Goal: Task Accomplishment & Management: Manage account settings

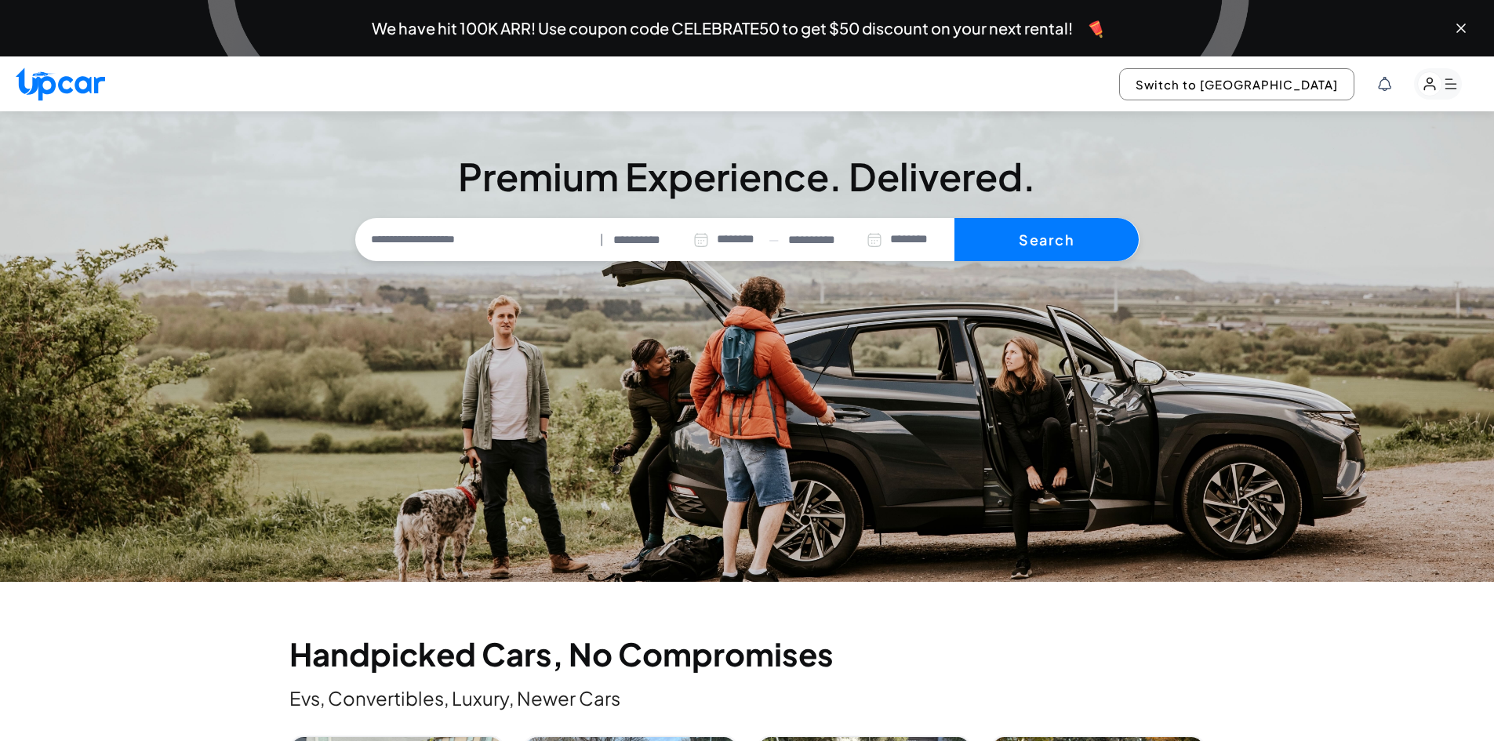
select select "********"
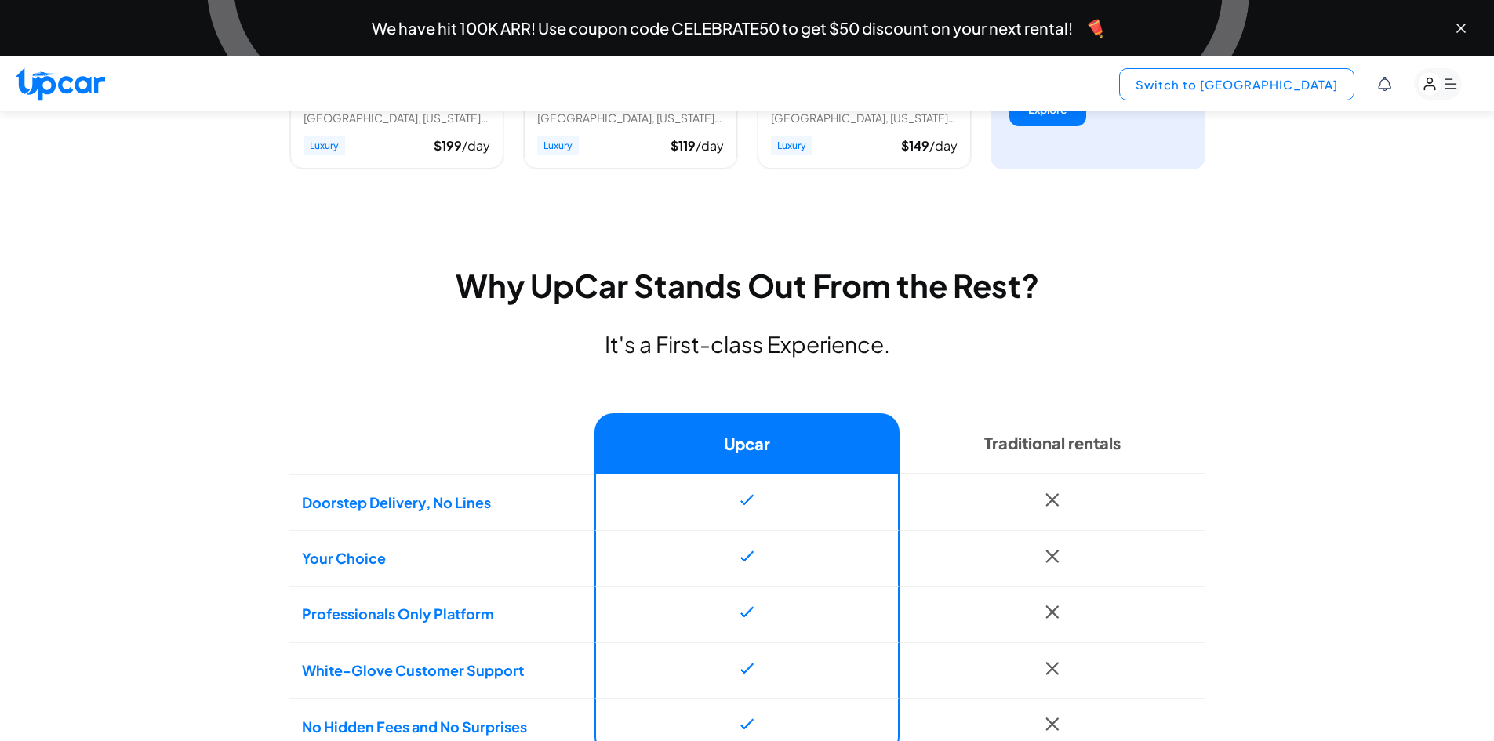
click at [1291, 78] on button "Switch to [GEOGRAPHIC_DATA]" at bounding box center [1236, 84] width 235 height 32
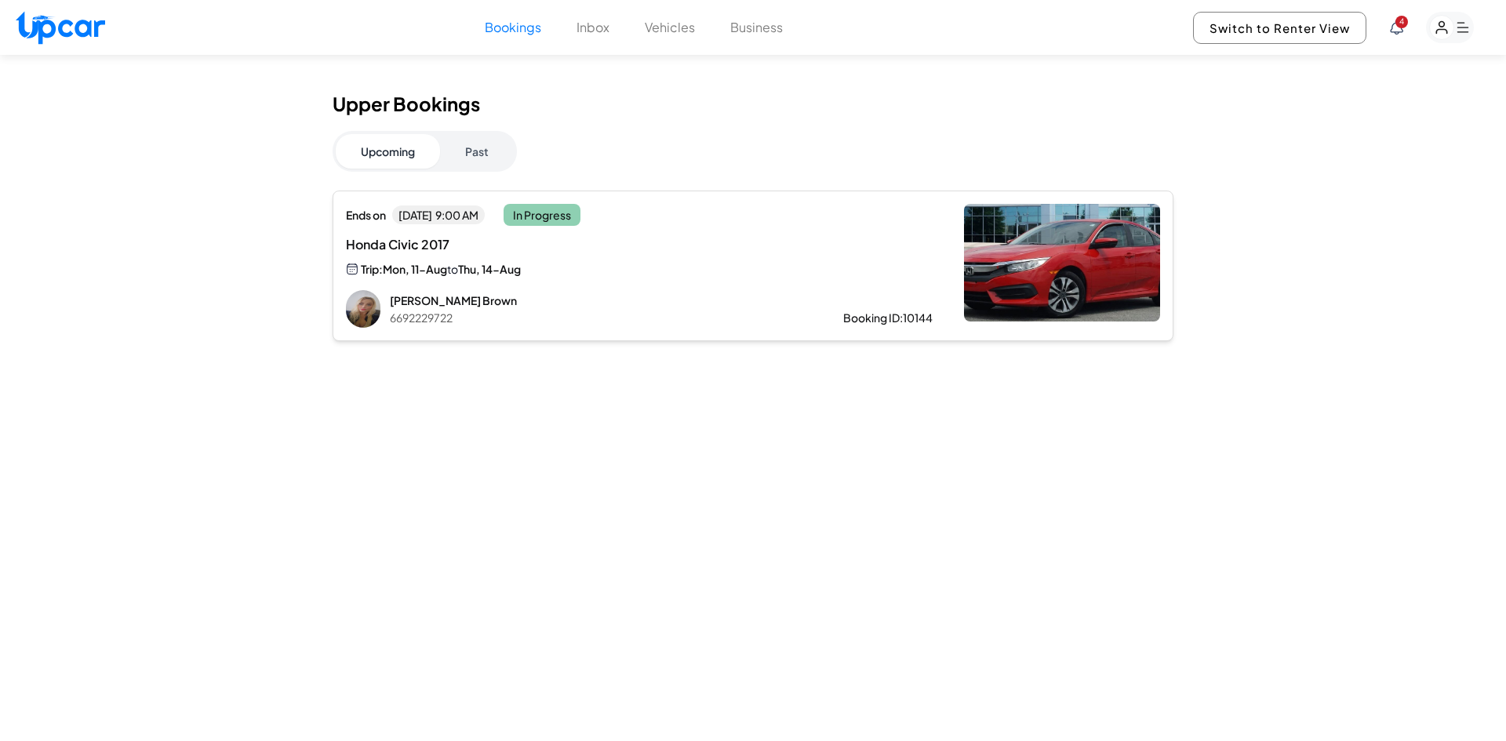
click at [1466, 25] on rect "button" at bounding box center [1450, 27] width 48 height 31
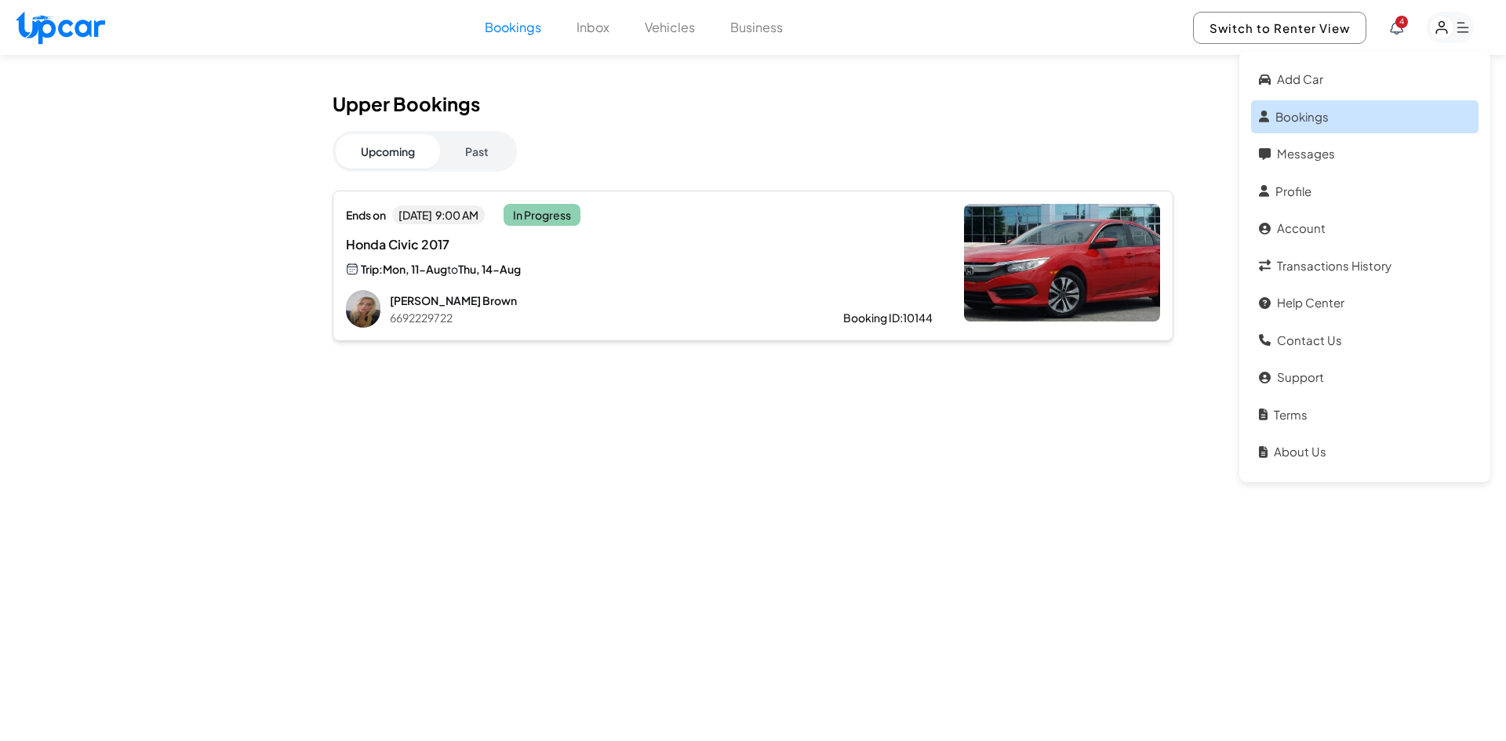
click at [1376, 116] on link "Bookings" at bounding box center [1364, 117] width 227 height 34
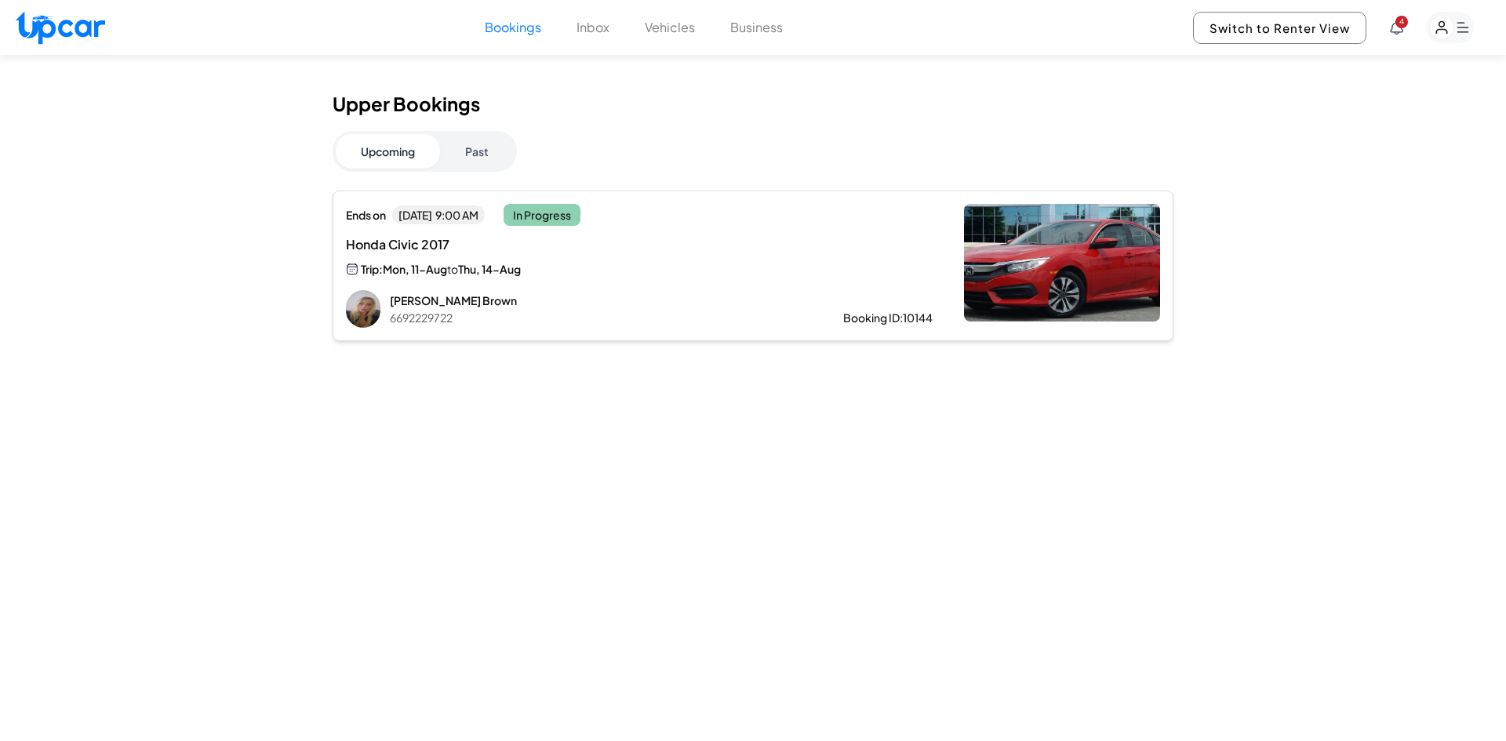
click at [1403, 26] on span "4" at bounding box center [1401, 22] width 13 height 13
click at [1393, 26] on icon at bounding box center [1396, 27] width 13 height 14
click at [1371, 166] on div "New Message from [PERSON_NAME] Need another day. Car still in... [DATE] 6:24 AM" at bounding box center [1363, 157] width 234 height 51
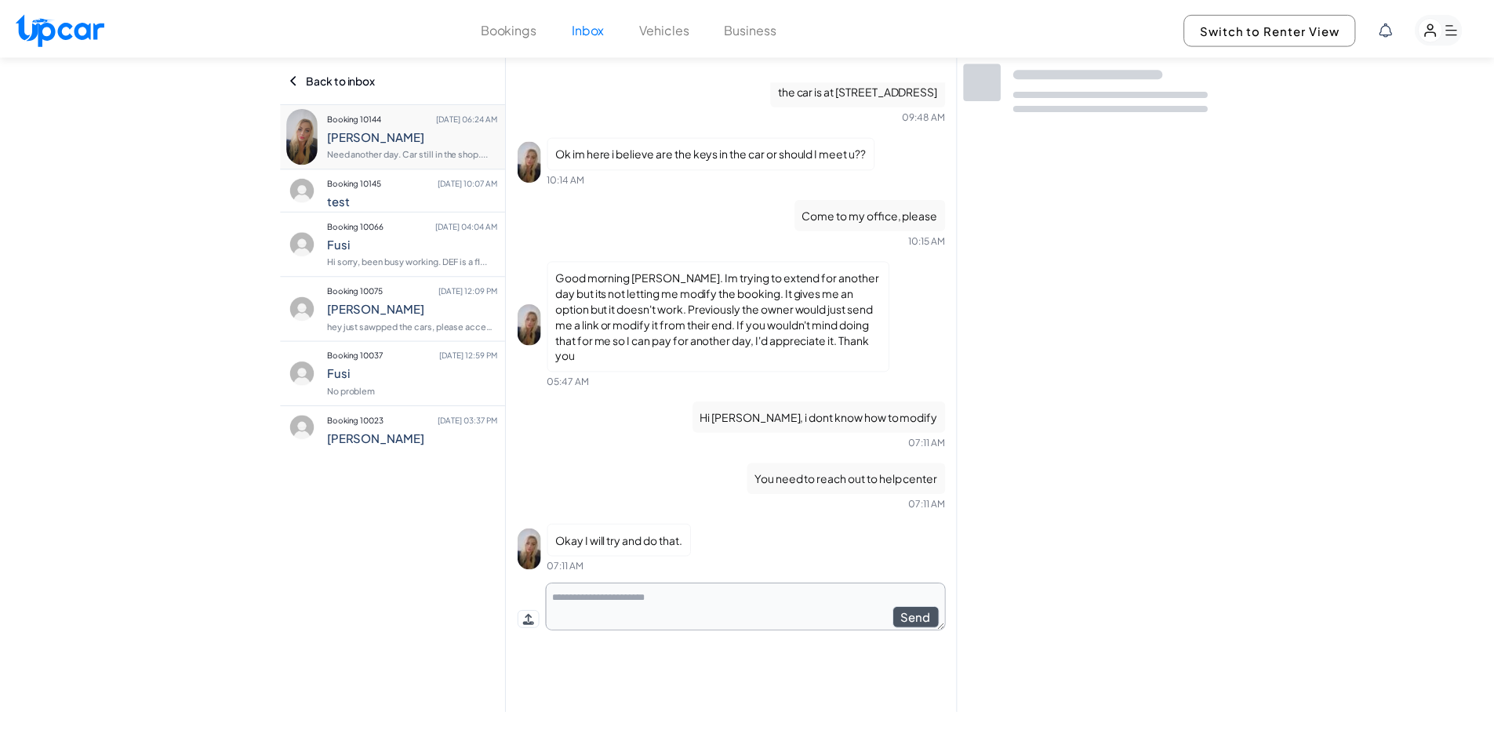
scroll to position [368, 0]
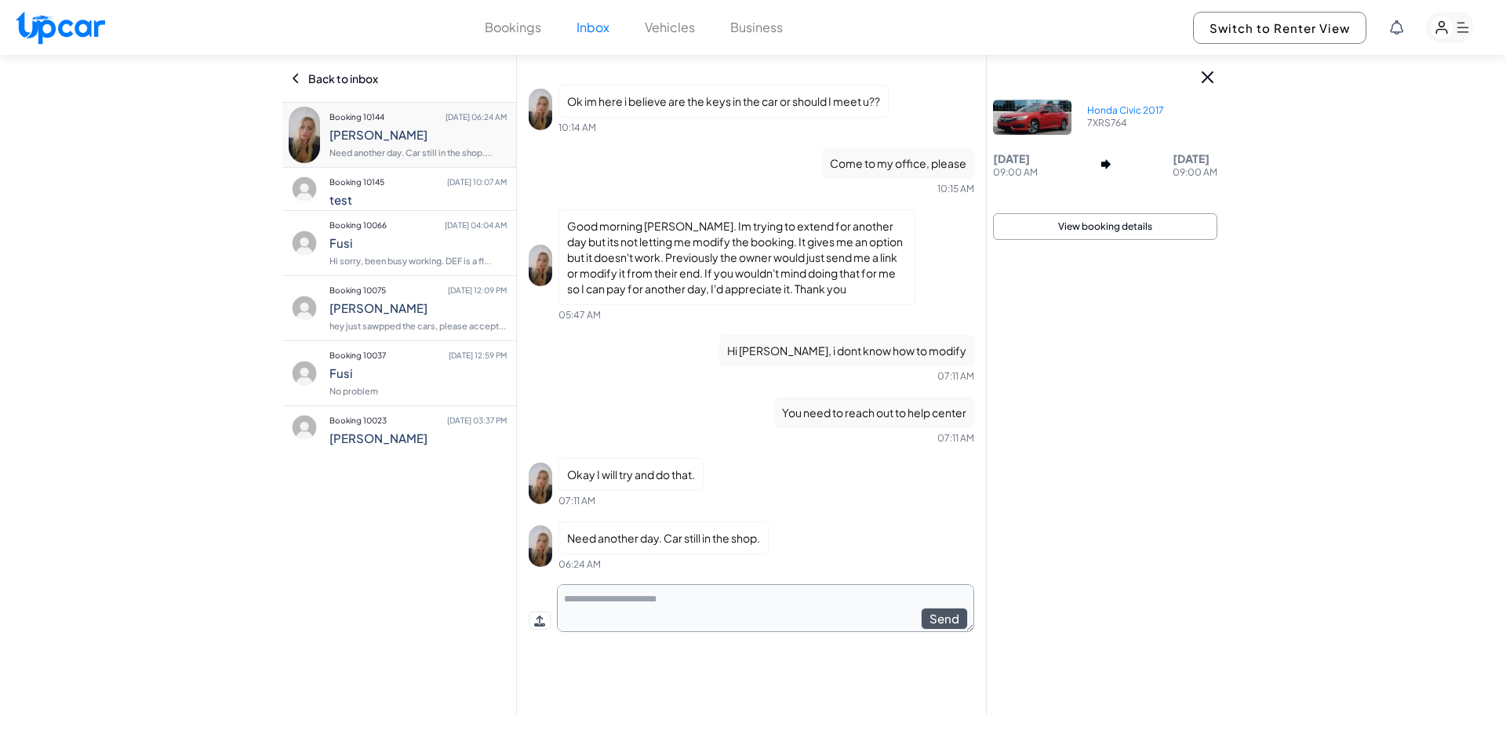
click at [72, 26] on img at bounding box center [60, 28] width 89 height 34
select select "********"
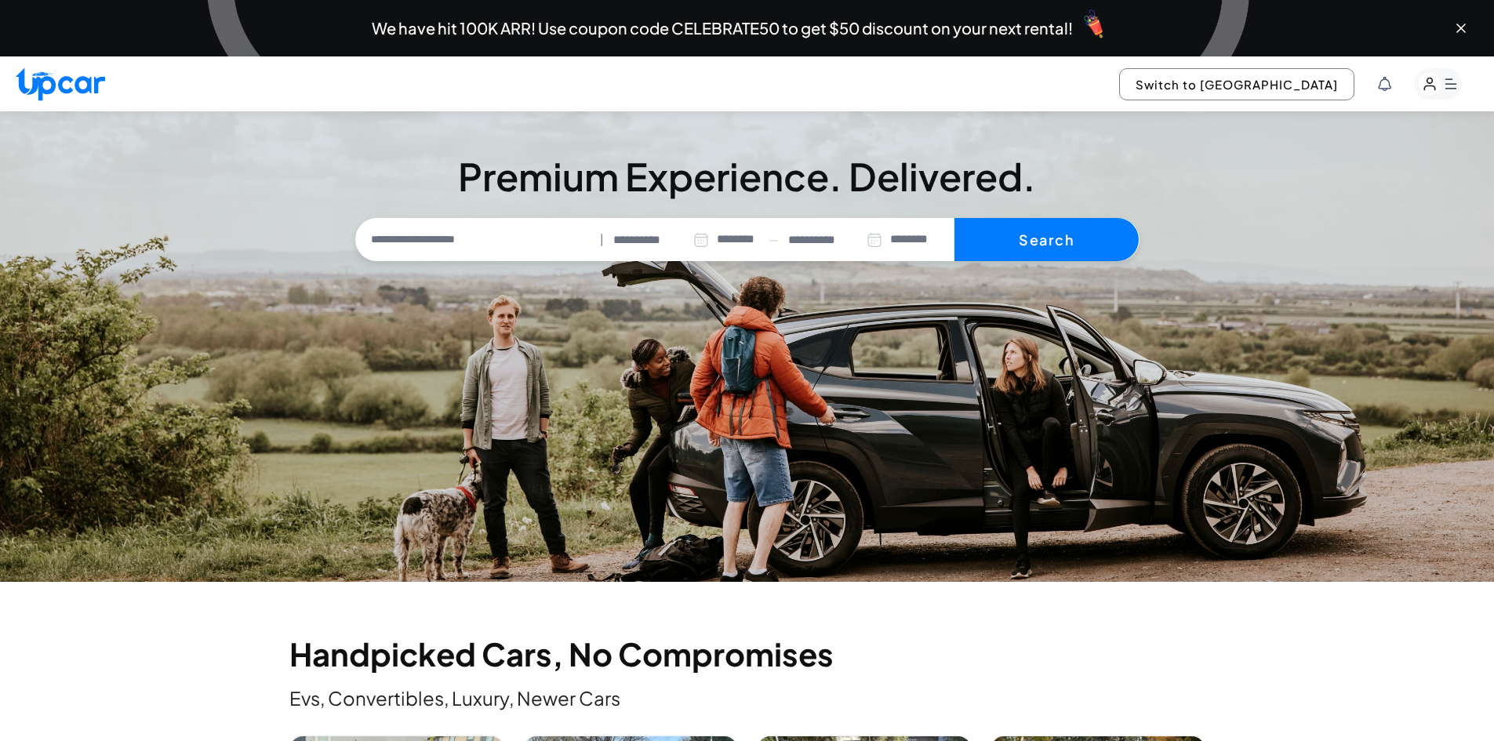
click at [1453, 76] on rect "button" at bounding box center [1438, 83] width 48 height 31
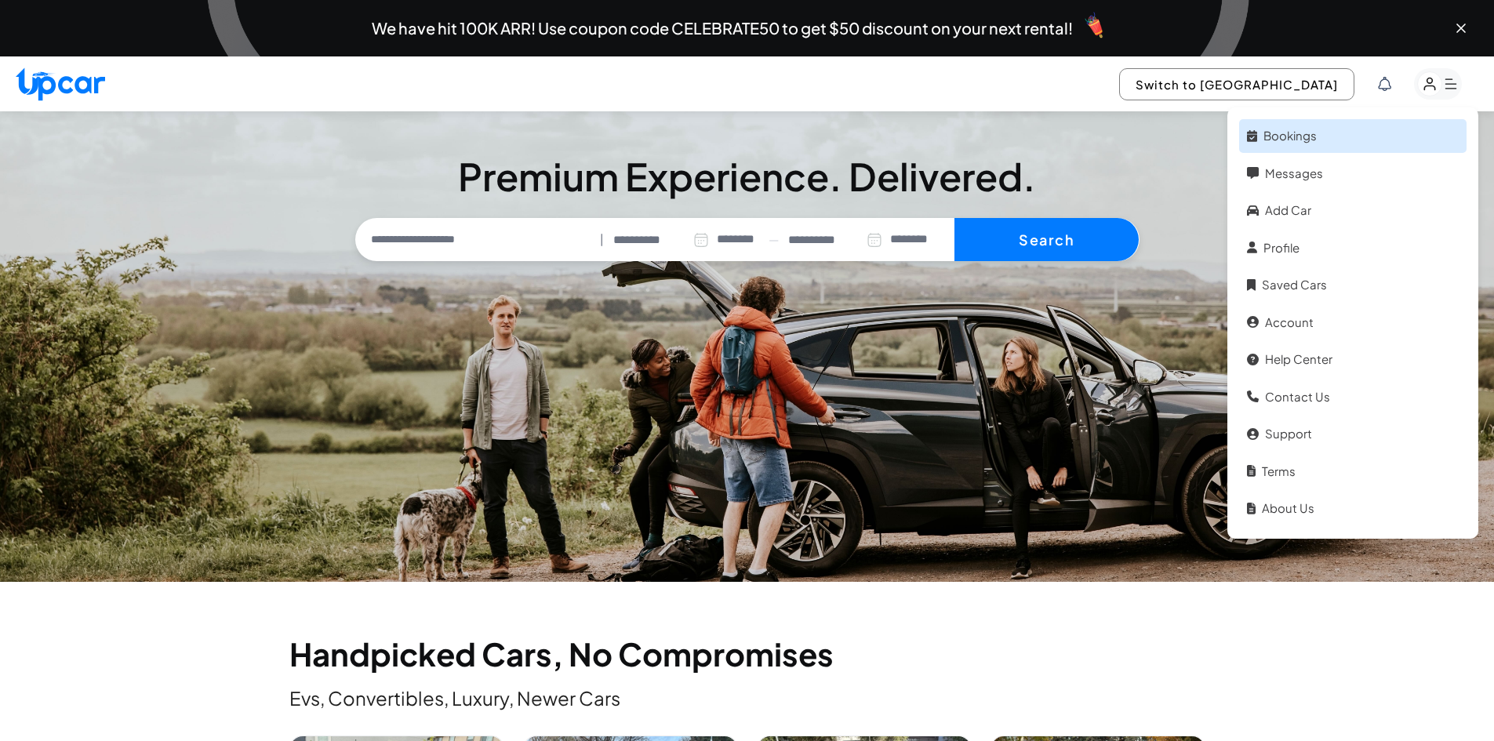
click at [1321, 129] on link "Bookings" at bounding box center [1352, 136] width 227 height 34
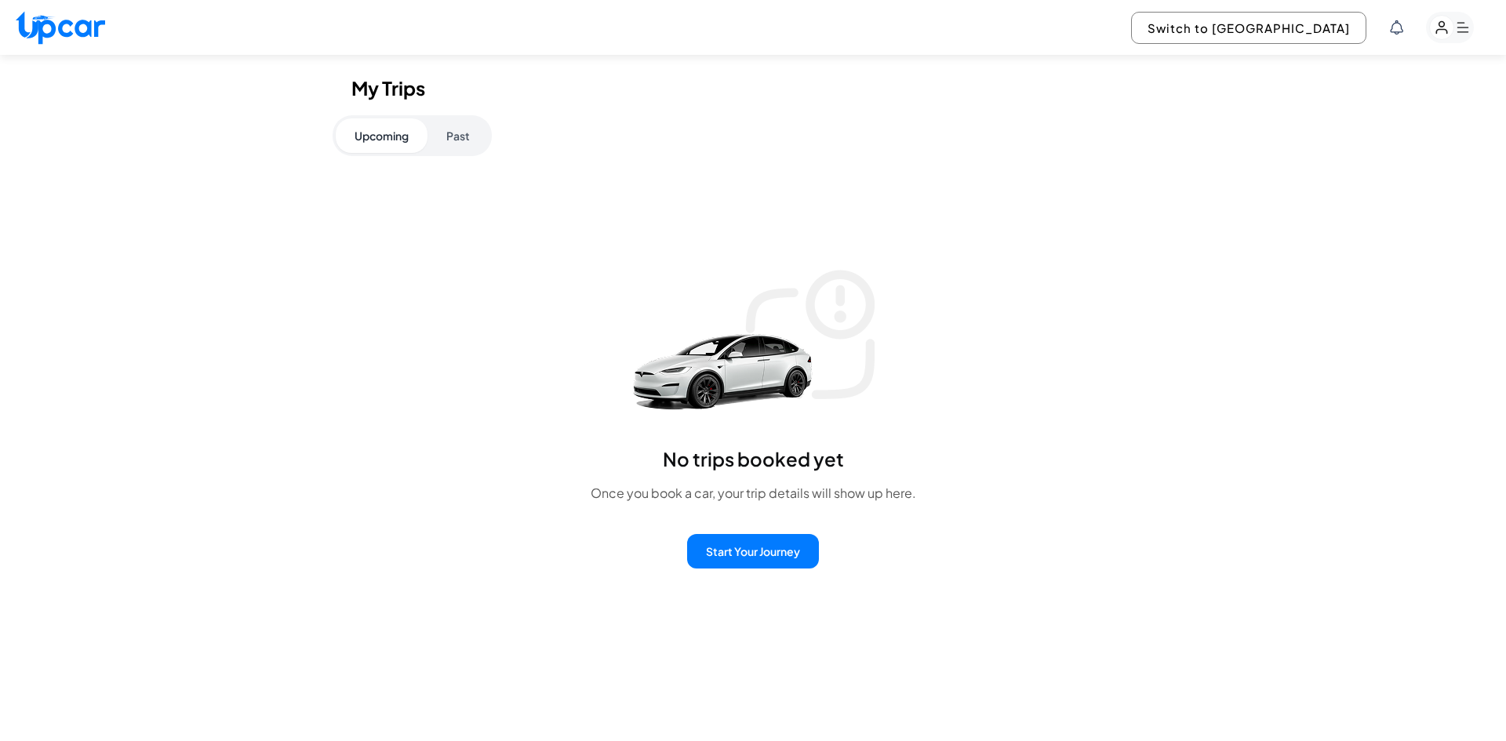
click at [478, 136] on button "Past" at bounding box center [457, 135] width 61 height 35
click at [387, 139] on button "Upcoming" at bounding box center [382, 135] width 92 height 35
click at [1295, 18] on button "Switch to [GEOGRAPHIC_DATA]" at bounding box center [1248, 28] width 235 height 32
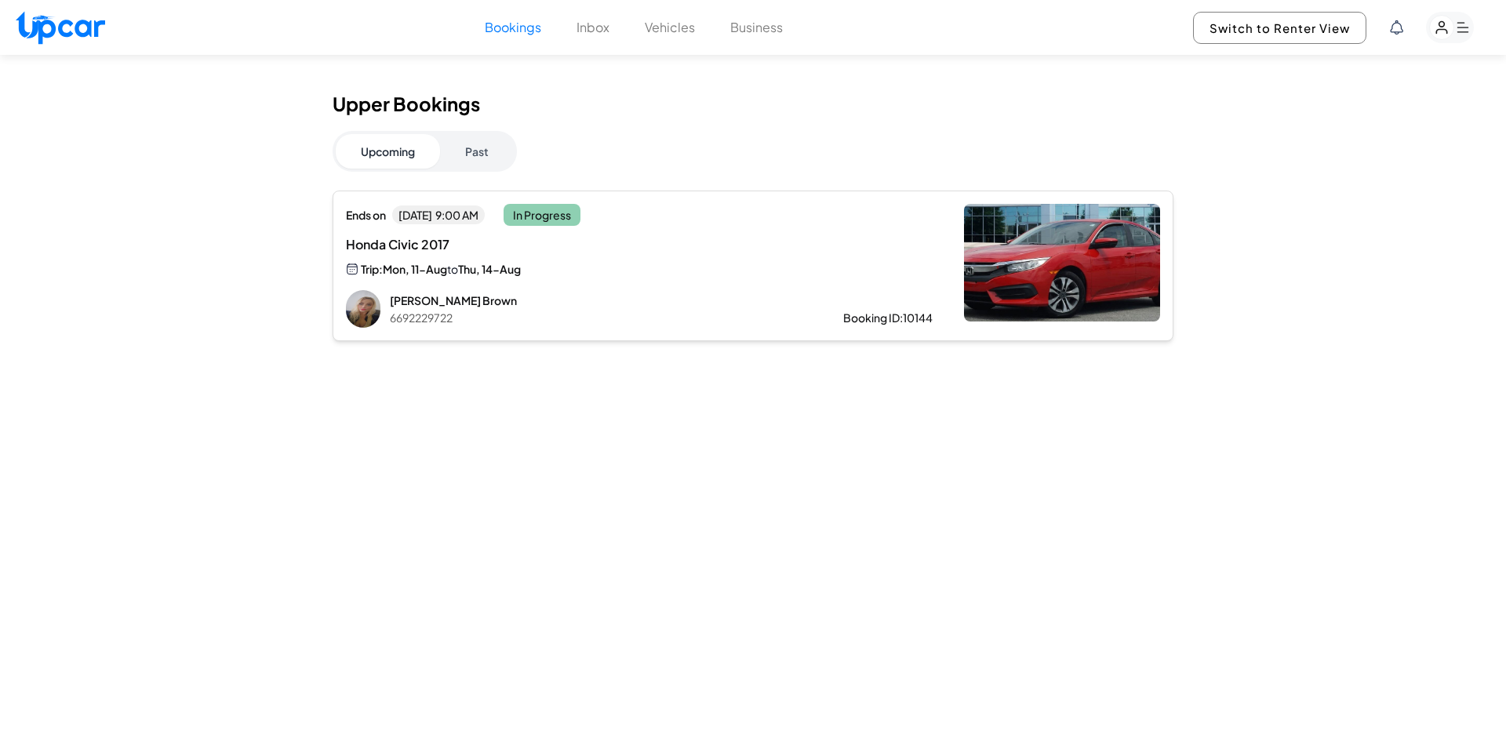
click at [1463, 27] on icon "button" at bounding box center [1463, 28] width 12 height 10
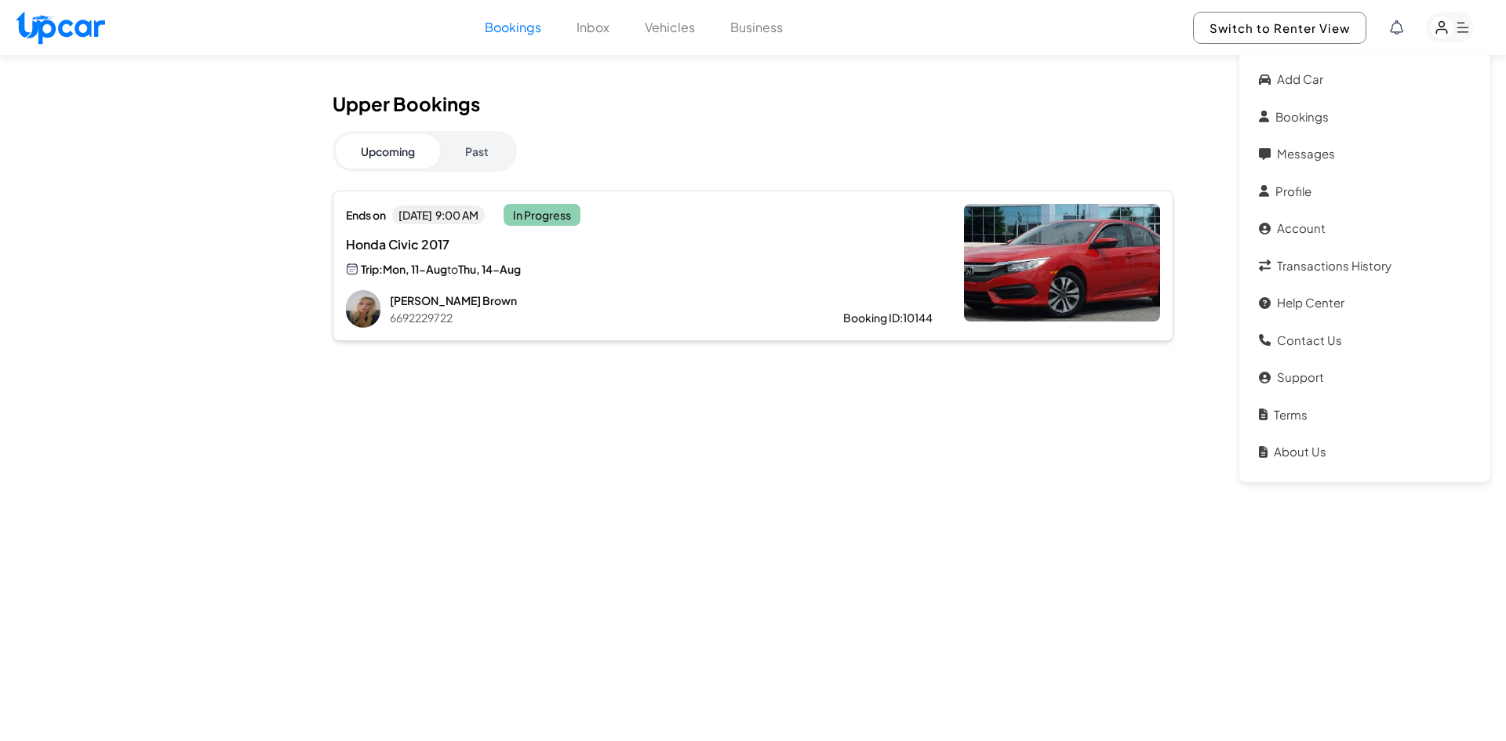
click at [1072, 292] on img at bounding box center [1062, 263] width 196 height 118
